Goal: Information Seeking & Learning: Learn about a topic

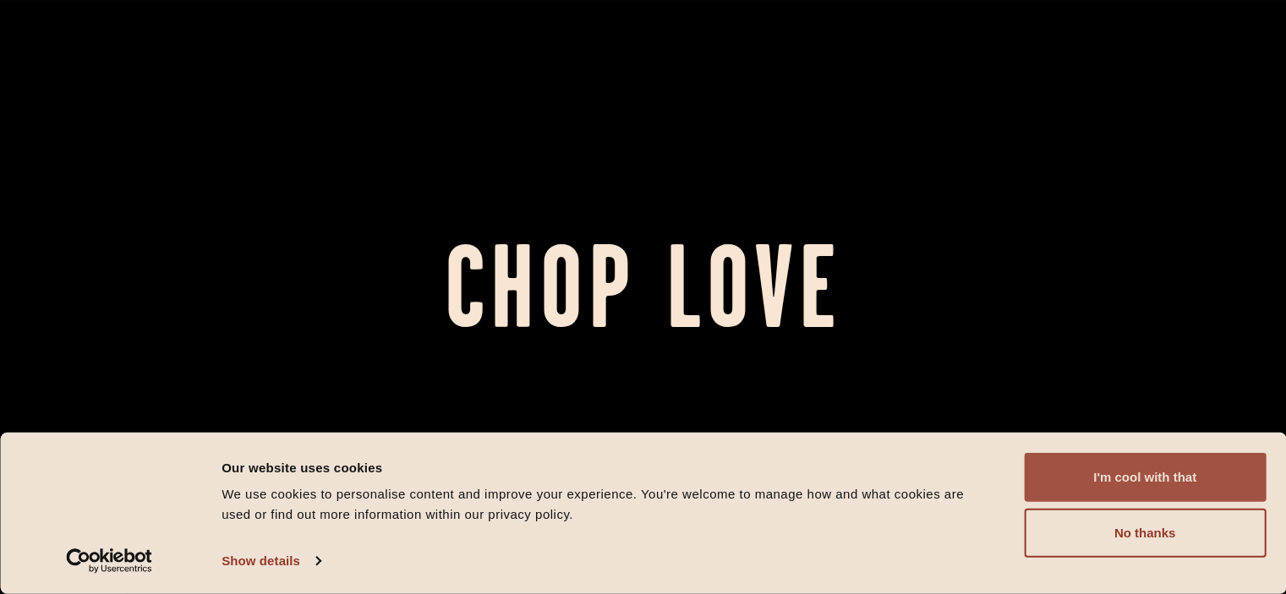
click at [1121, 470] on button "I'm cool with that" at bounding box center [1145, 477] width 242 height 49
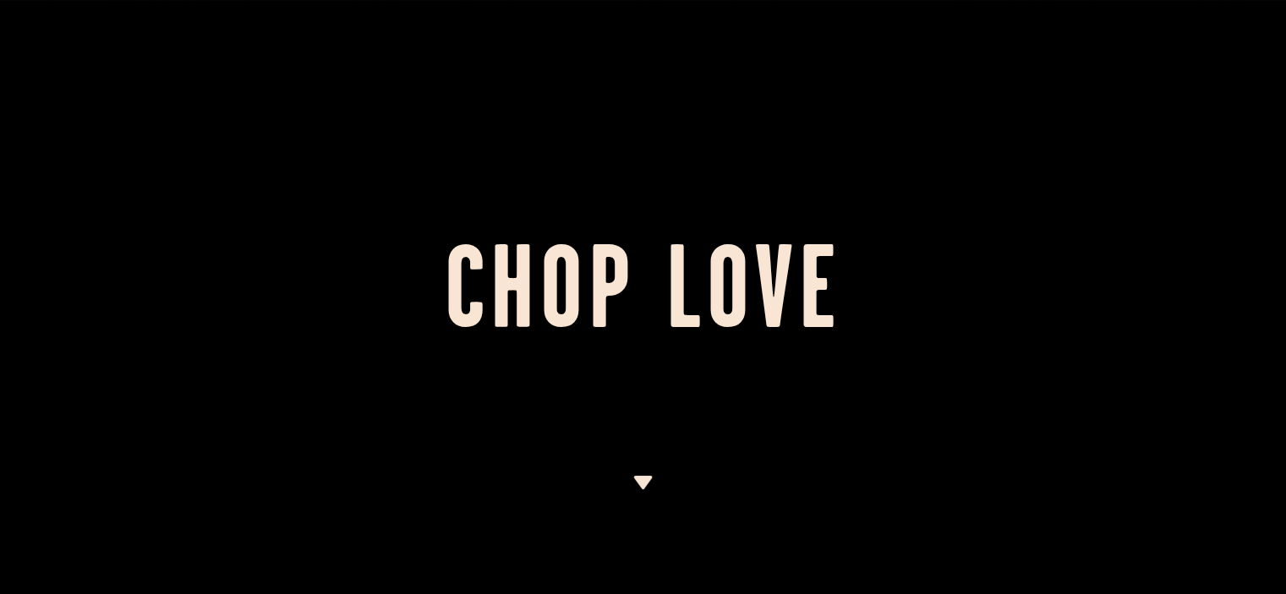
click at [641, 486] on img at bounding box center [642, 483] width 21 height 14
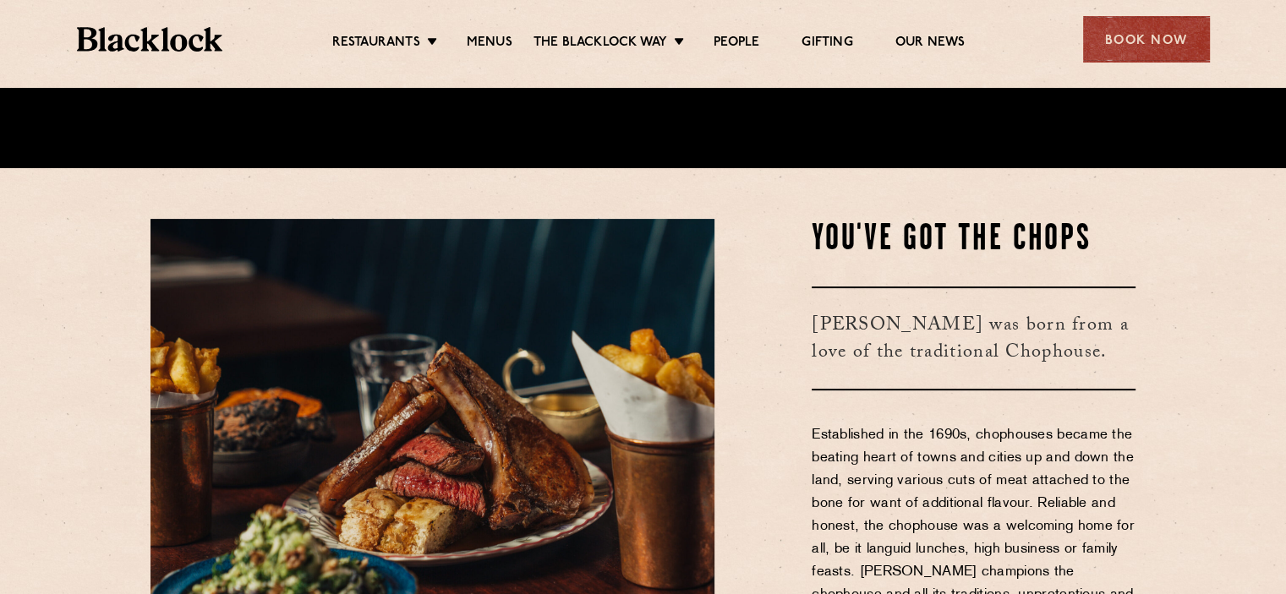
scroll to position [506, 0]
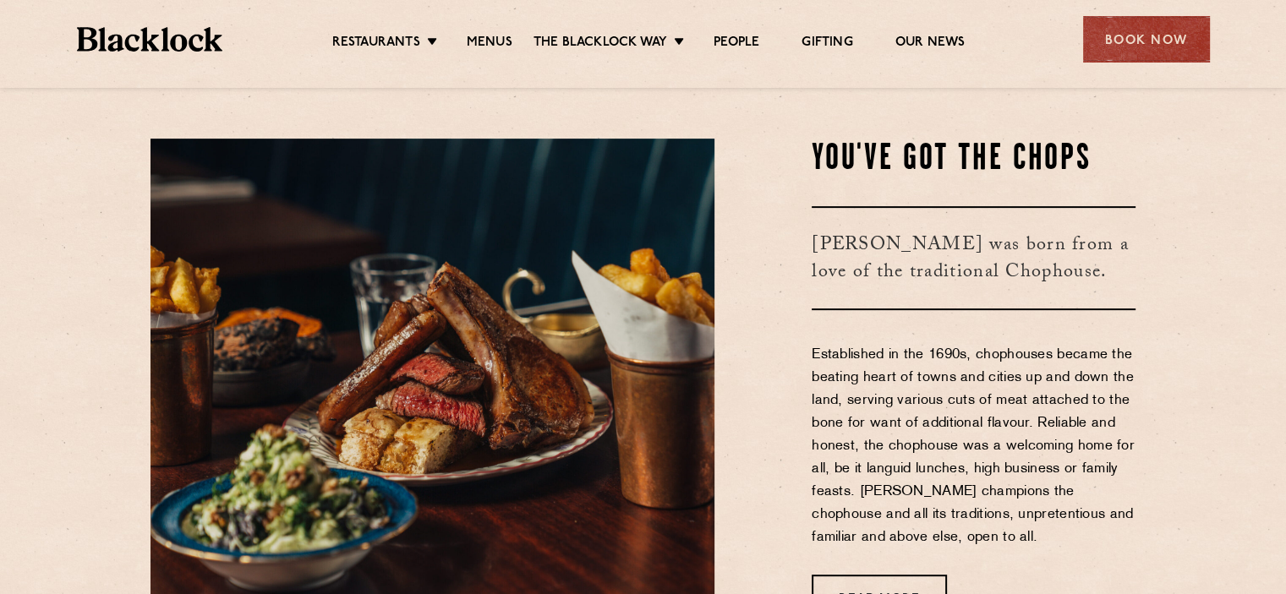
click at [477, 31] on ul "Restaurants Soho City Shoreditch Covent Garden Canary Wharf Manchester Birmingh…" at bounding box center [647, 39] width 851 height 27
click at [486, 40] on link "Menus" at bounding box center [490, 44] width 46 height 19
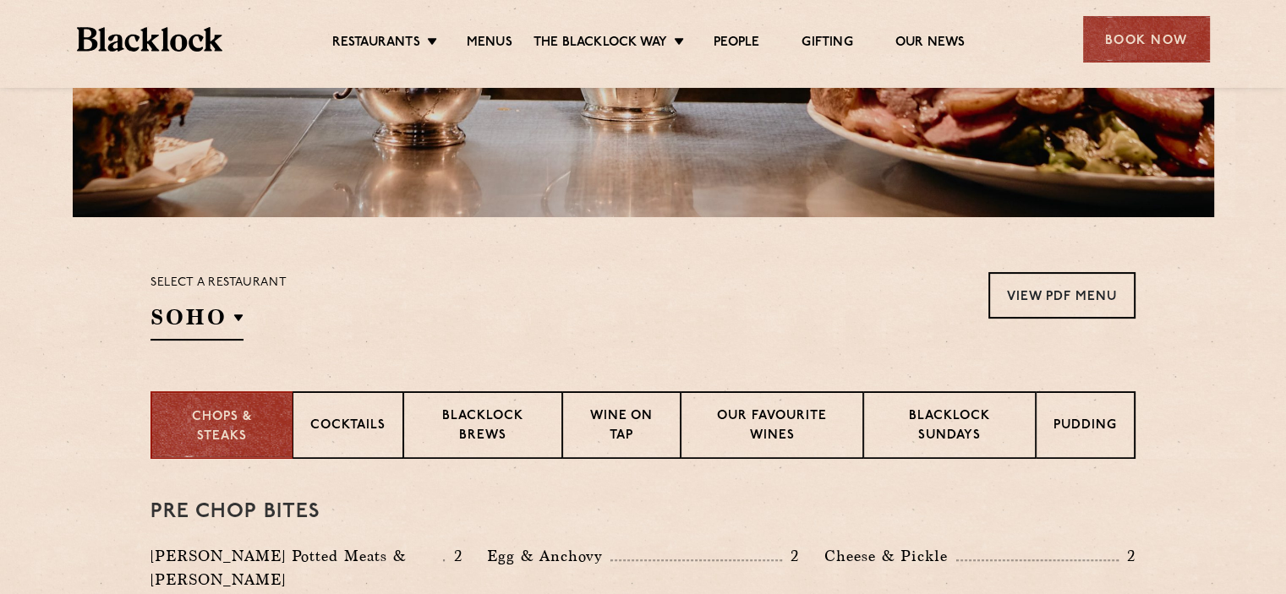
scroll to position [448, 0]
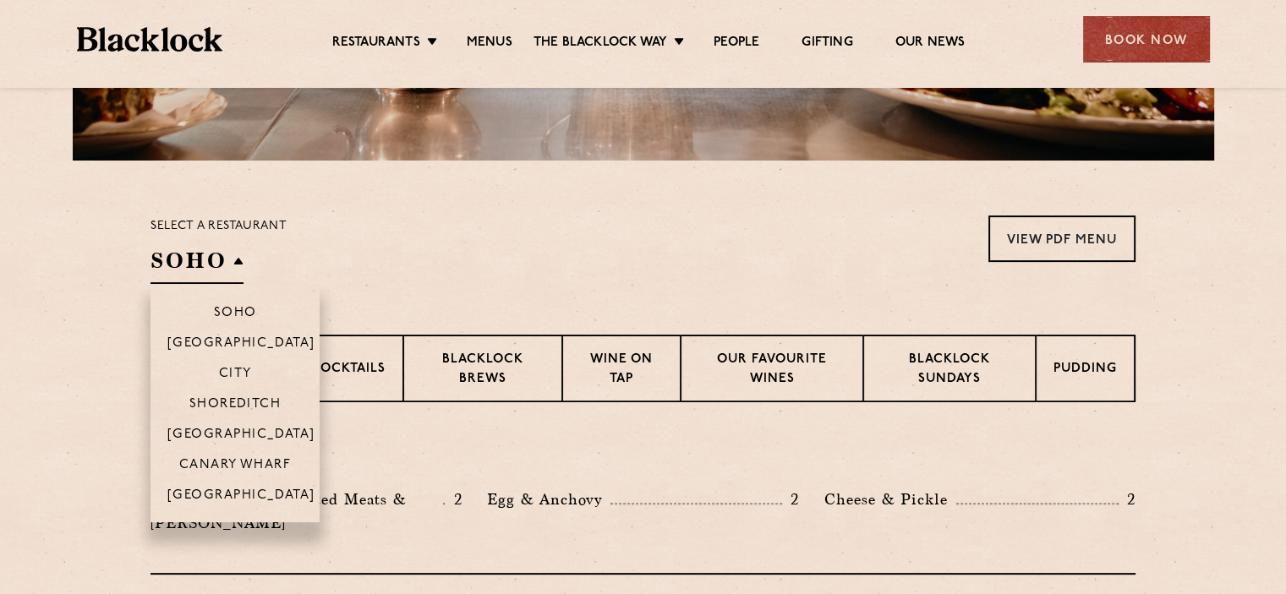
click at [220, 273] on h2 "SOHO" at bounding box center [196, 265] width 93 height 38
click at [252, 456] on li "Canary Wharf" at bounding box center [234, 464] width 169 height 30
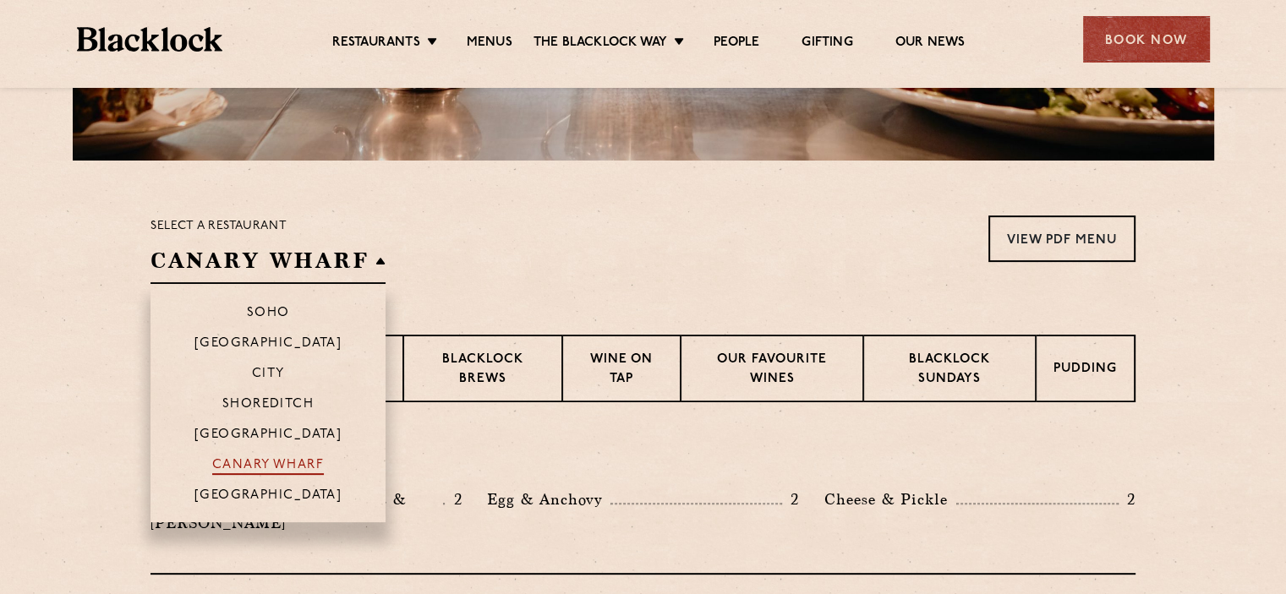
click at [264, 467] on p "Canary Wharf" at bounding box center [268, 466] width 112 height 17
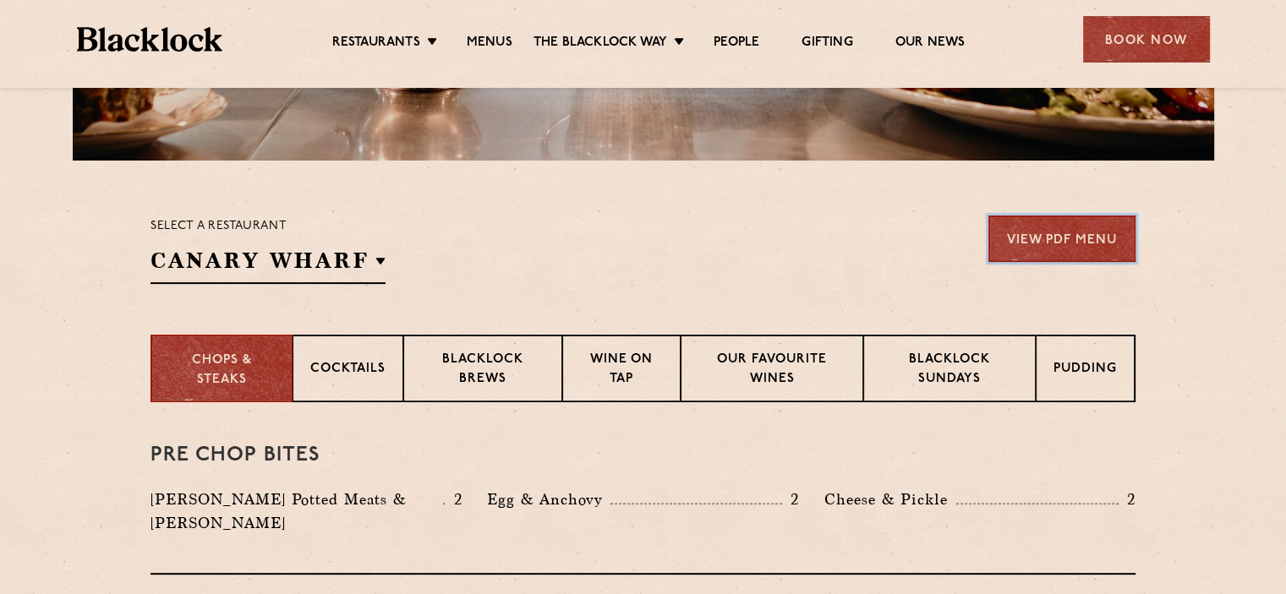
click at [1125, 220] on link "View PDF Menu" at bounding box center [1061, 239] width 147 height 47
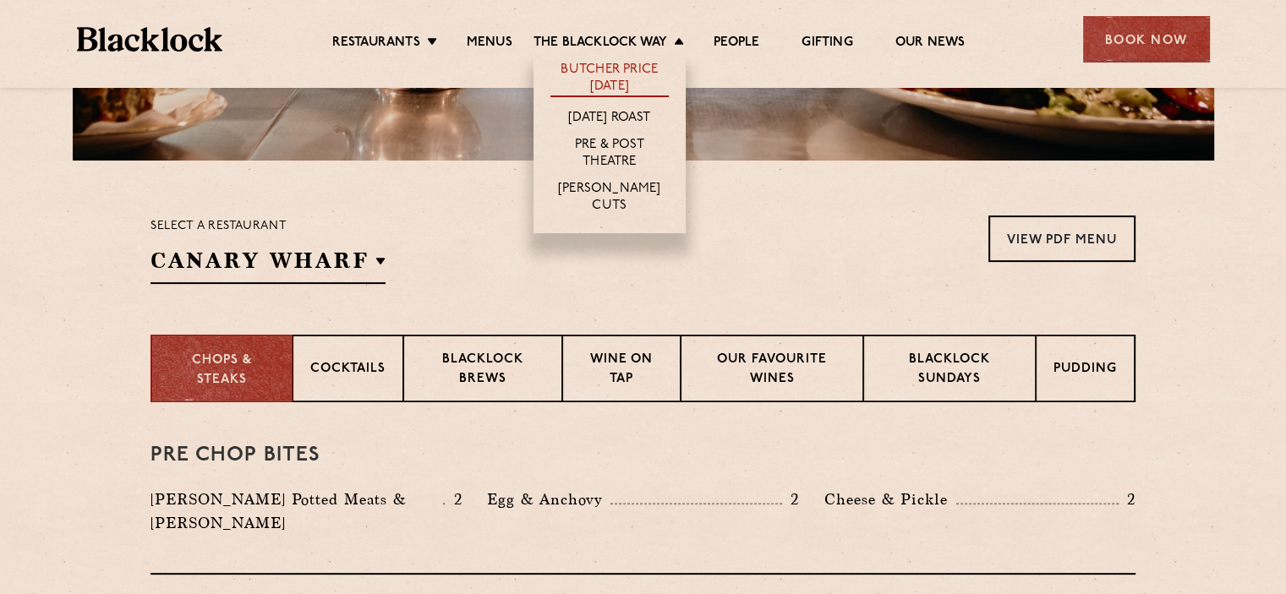
click at [630, 74] on link "Butcher Price [DATE]" at bounding box center [609, 80] width 118 height 36
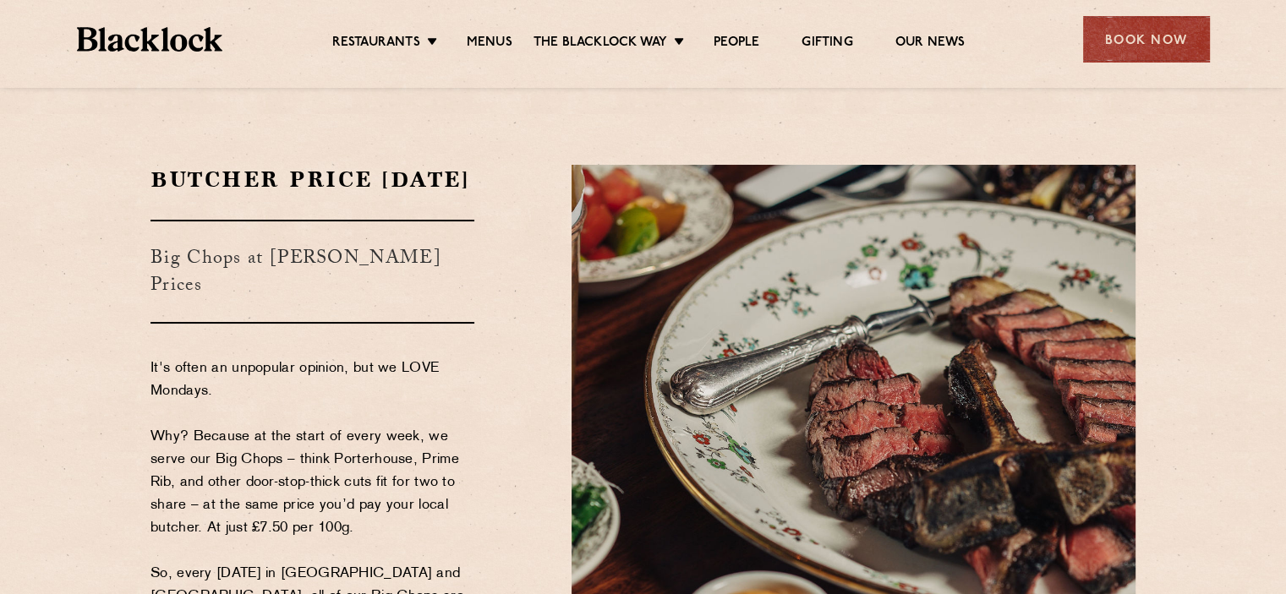
click at [413, 411] on p "It's often an unpopular opinion, but we LOVE Mondays. Why? Because at the start…" at bounding box center [312, 575] width 324 height 434
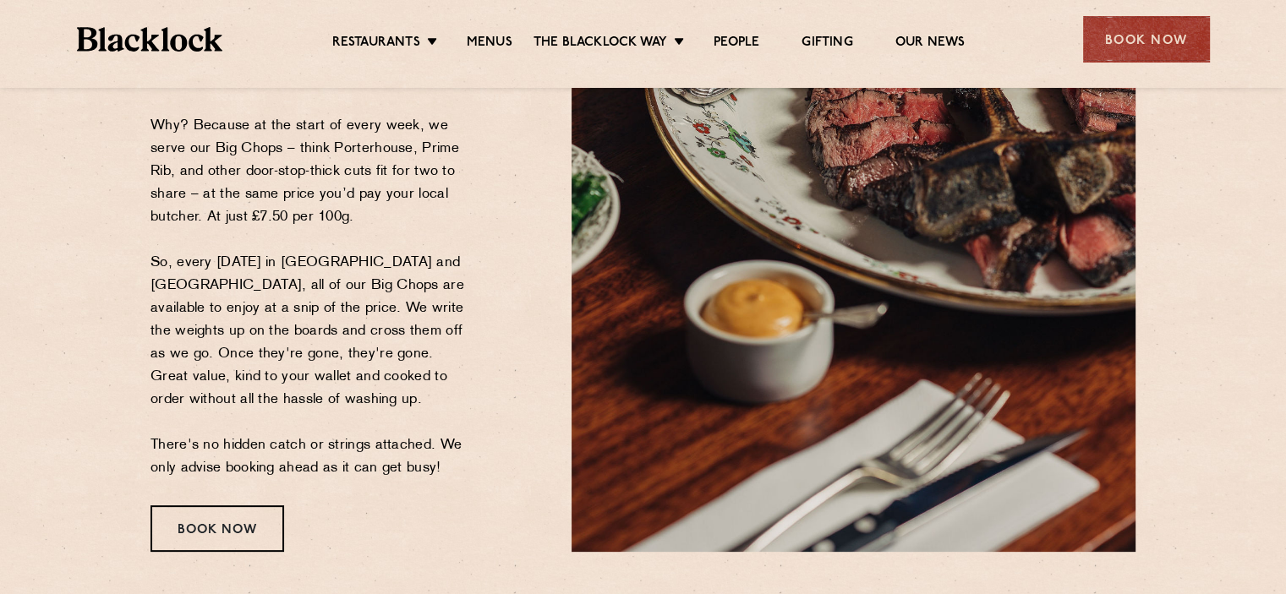
scroll to position [338, 0]
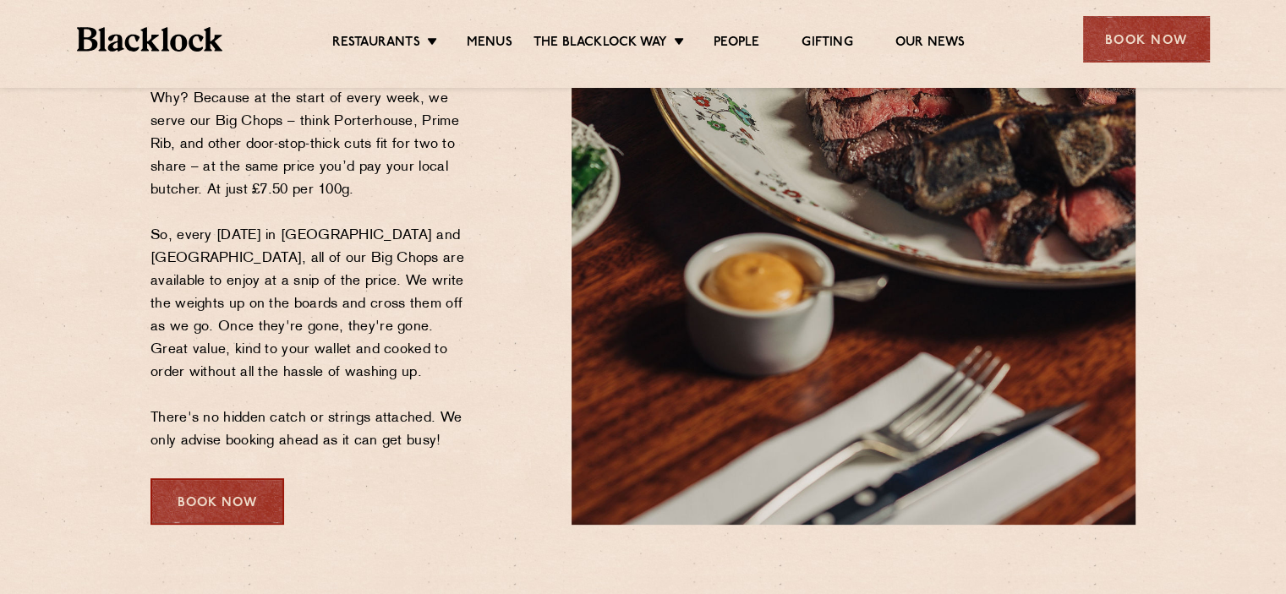
click at [227, 512] on div "Book Now" at bounding box center [217, 502] width 134 height 47
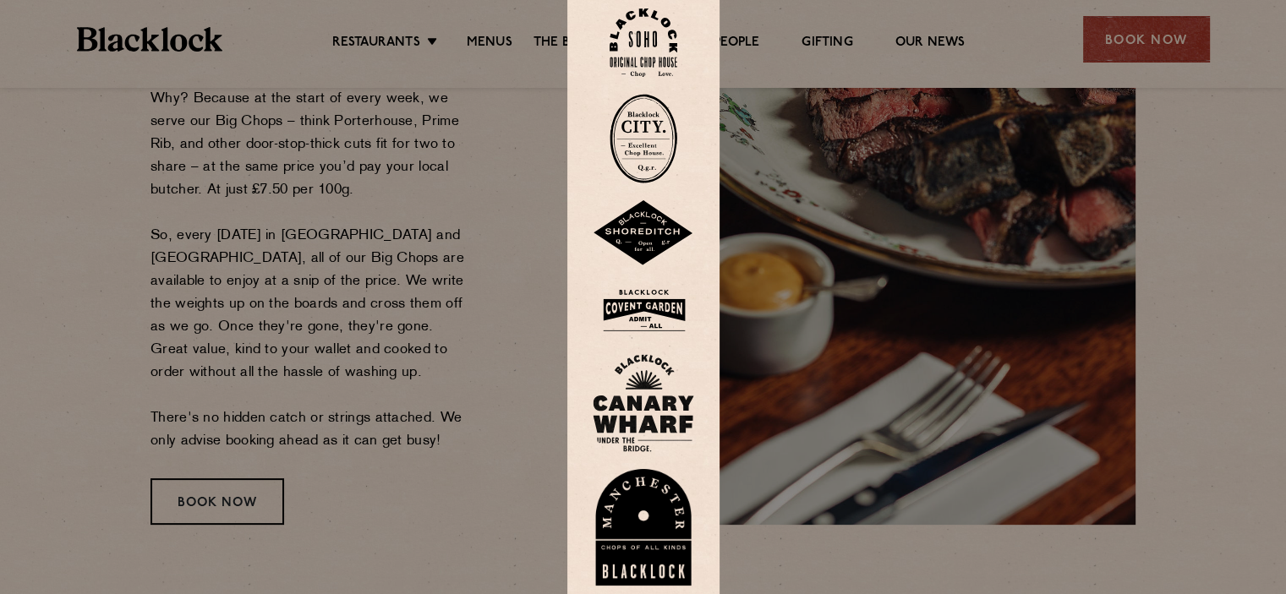
click at [667, 398] on img at bounding box center [643, 403] width 101 height 98
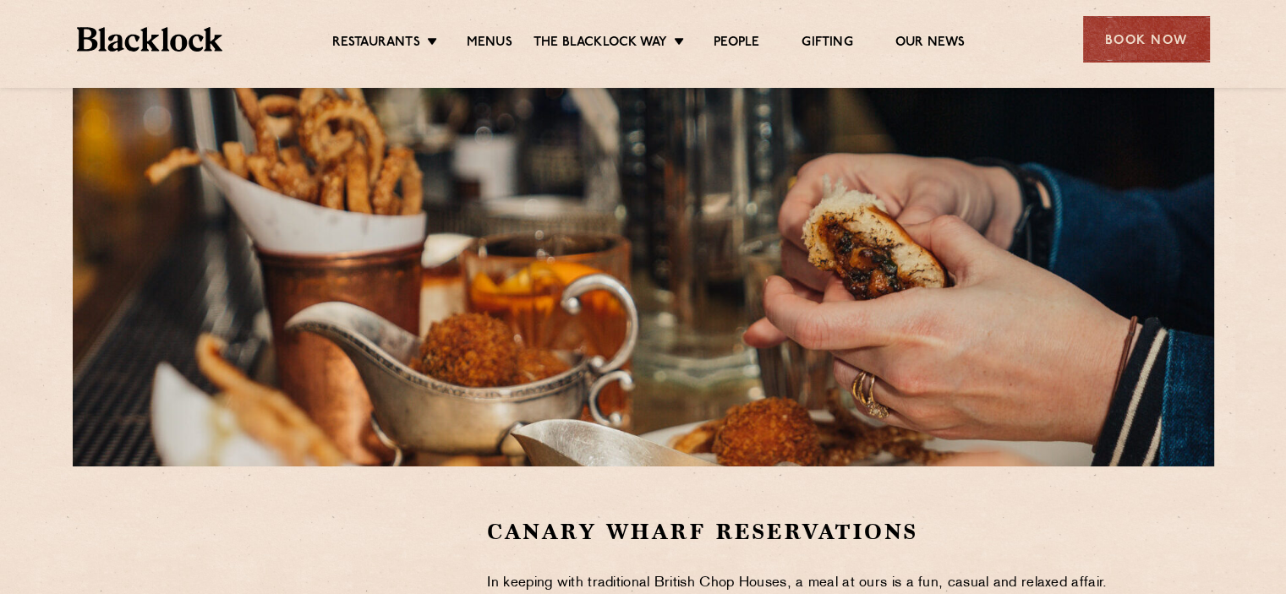
scroll to position [139, 0]
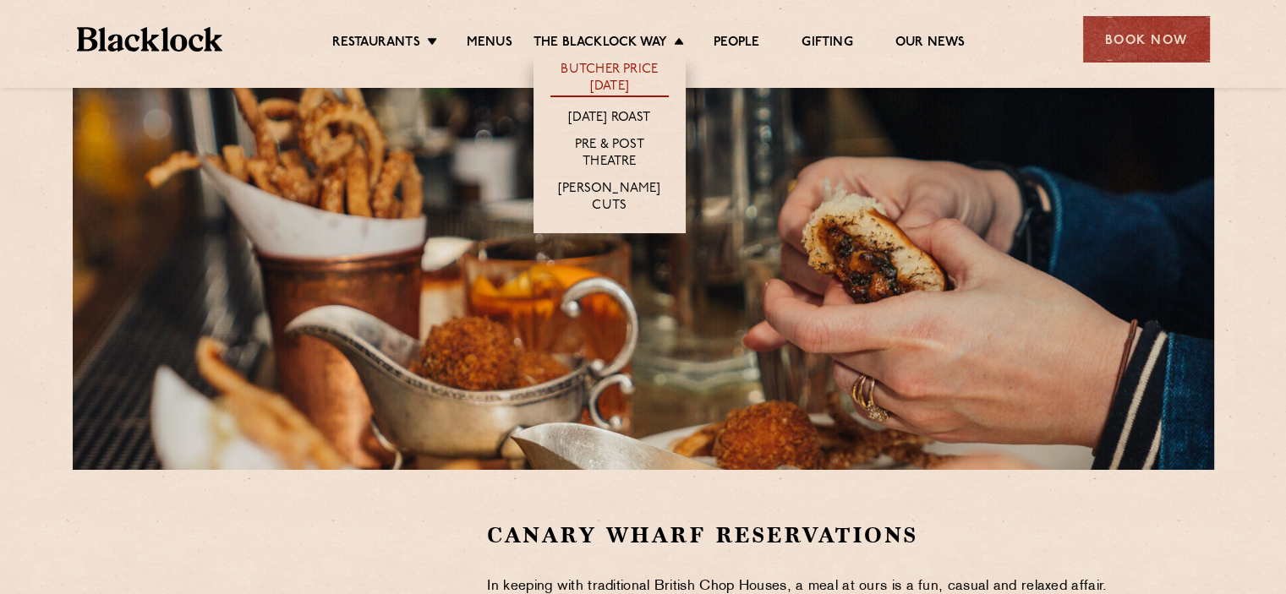
click at [610, 75] on link "Butcher Price [DATE]" at bounding box center [609, 80] width 118 height 36
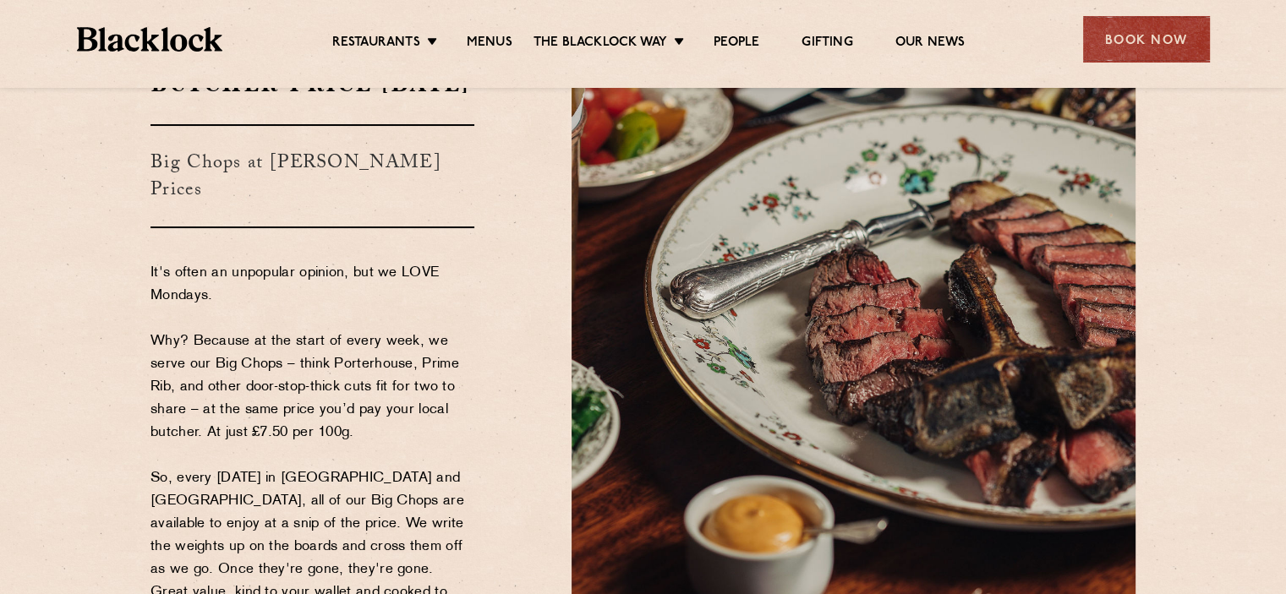
scroll to position [107, 0]
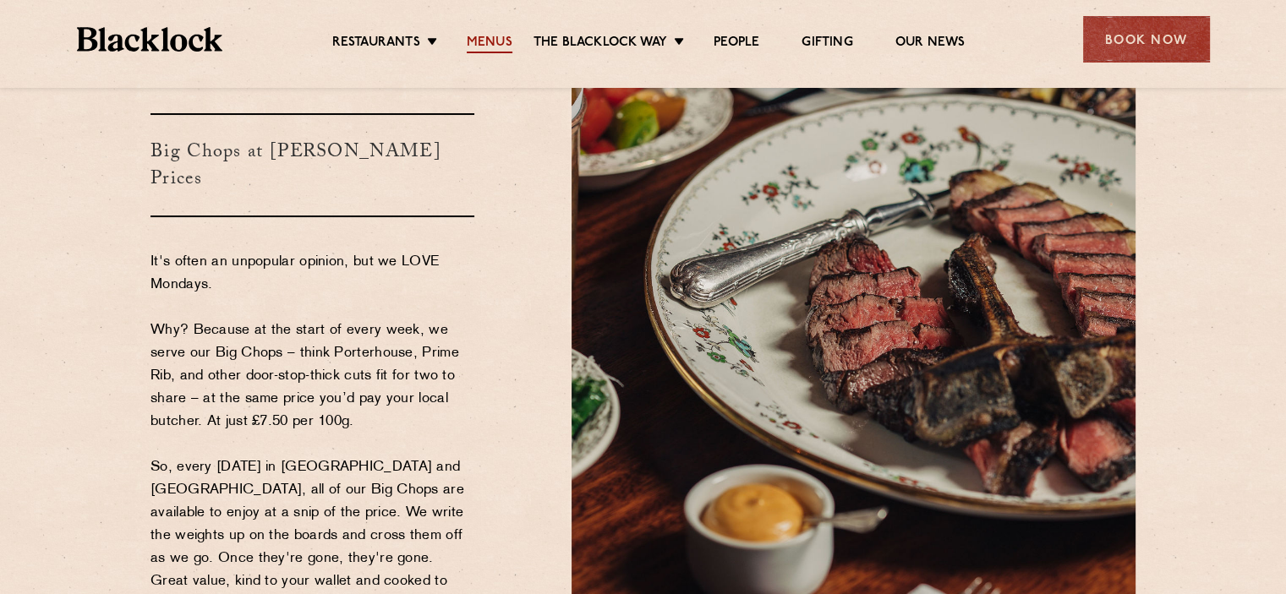
click at [498, 49] on link "Menus" at bounding box center [490, 44] width 46 height 19
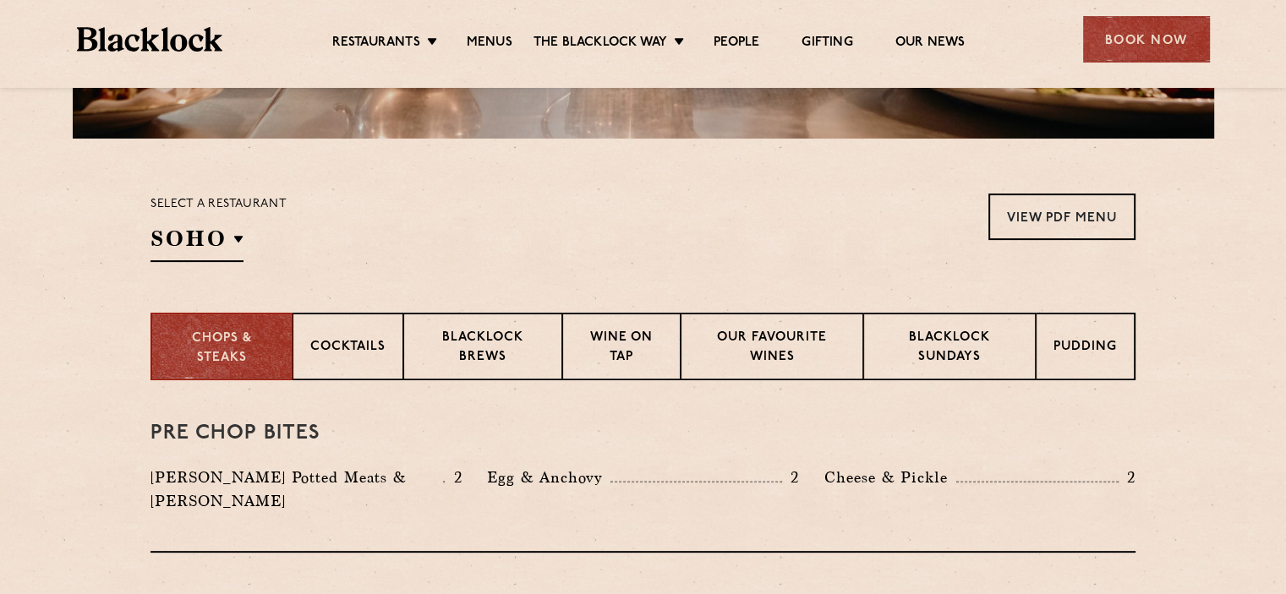
scroll to position [566, 0]
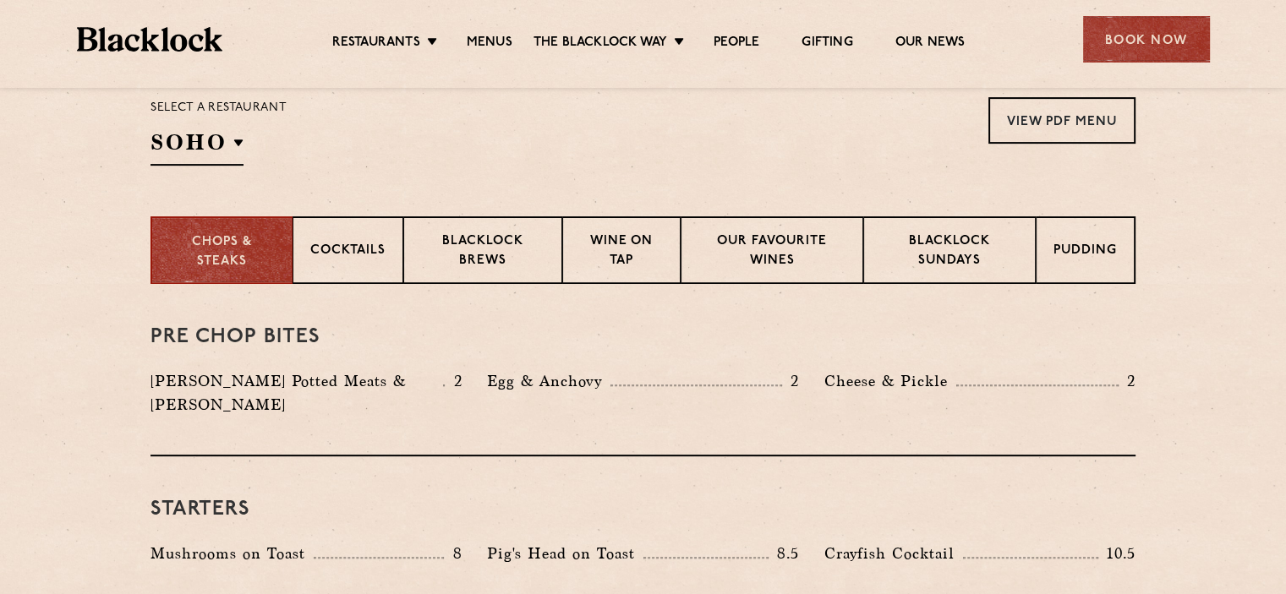
drag, startPoint x: 1286, startPoint y: 75, endPoint x: 1298, endPoint y: 163, distance: 88.7
click at [1079, 107] on link "View PDF Menu" at bounding box center [1061, 120] width 147 height 47
click at [358, 263] on div "Cocktails" at bounding box center [348, 250] width 111 height 68
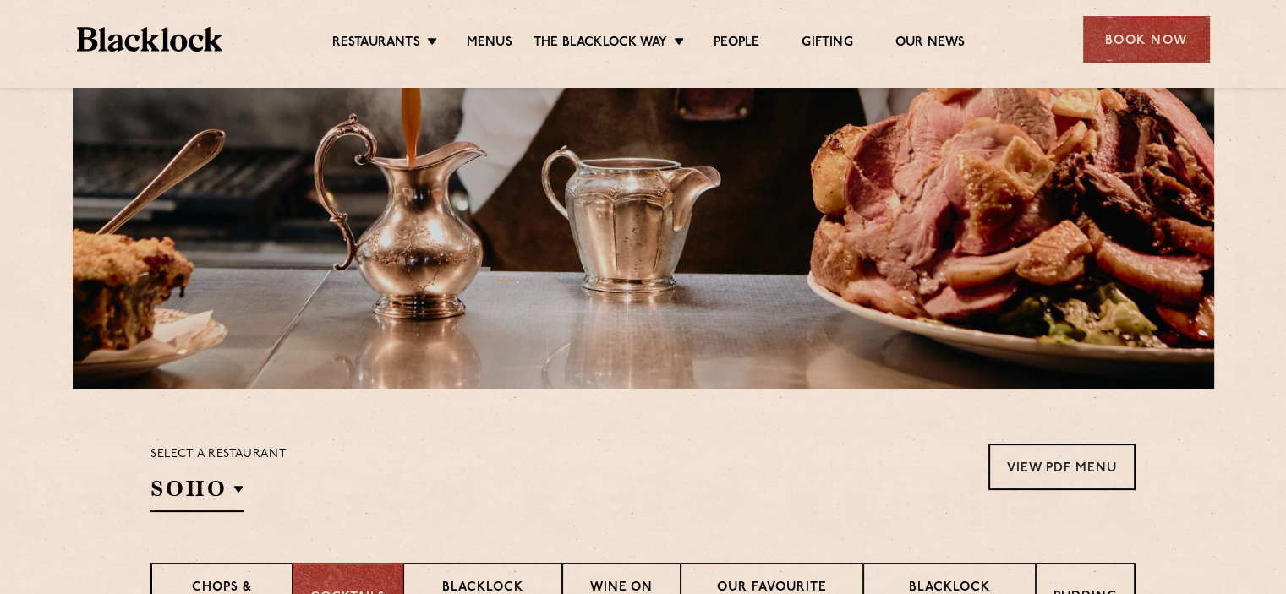
scroll to position [193, 0]
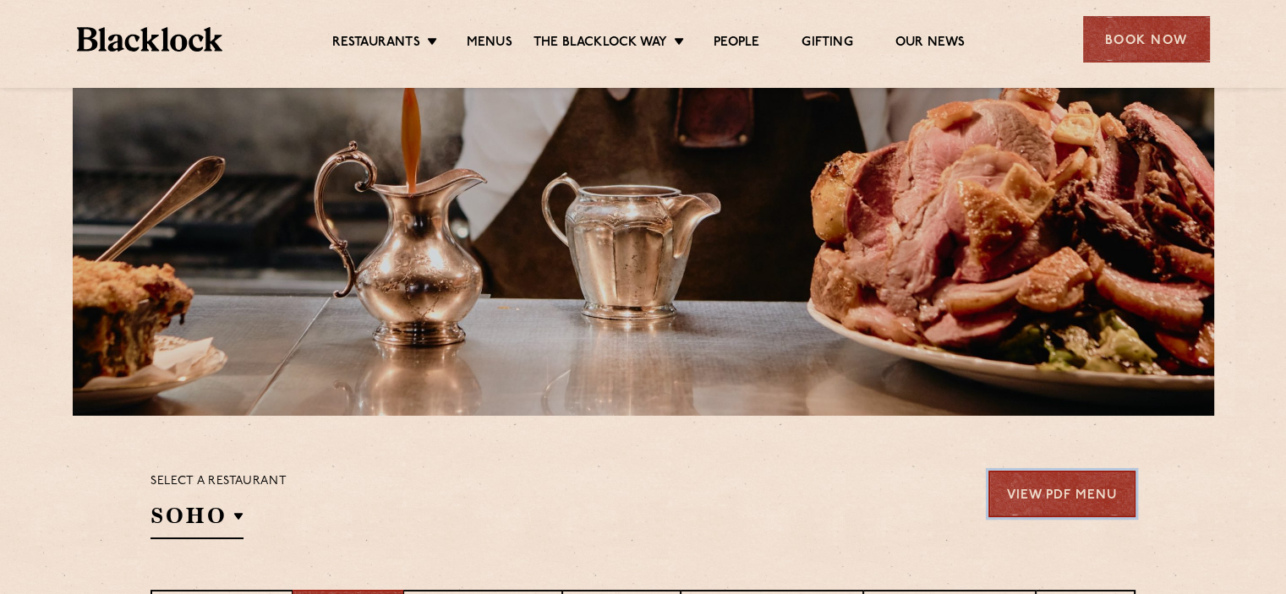
click at [1069, 484] on link "View PDF Menu" at bounding box center [1061, 494] width 147 height 47
